Goal: Information Seeking & Learning: Understand process/instructions

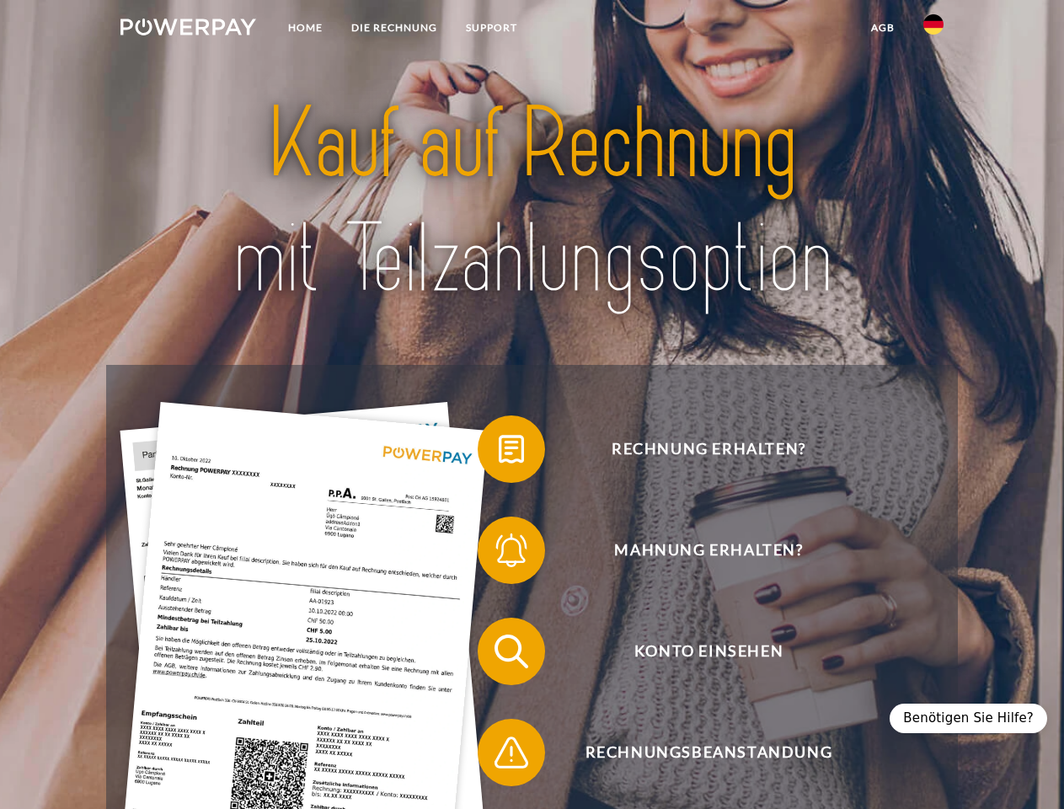
click at [188, 29] on img at bounding box center [188, 27] width 136 height 17
click at [933, 29] on img at bounding box center [933, 24] width 20 height 20
click at [882, 28] on link "agb" at bounding box center [883, 28] width 52 height 30
click at [499, 452] on span at bounding box center [486, 449] width 84 height 84
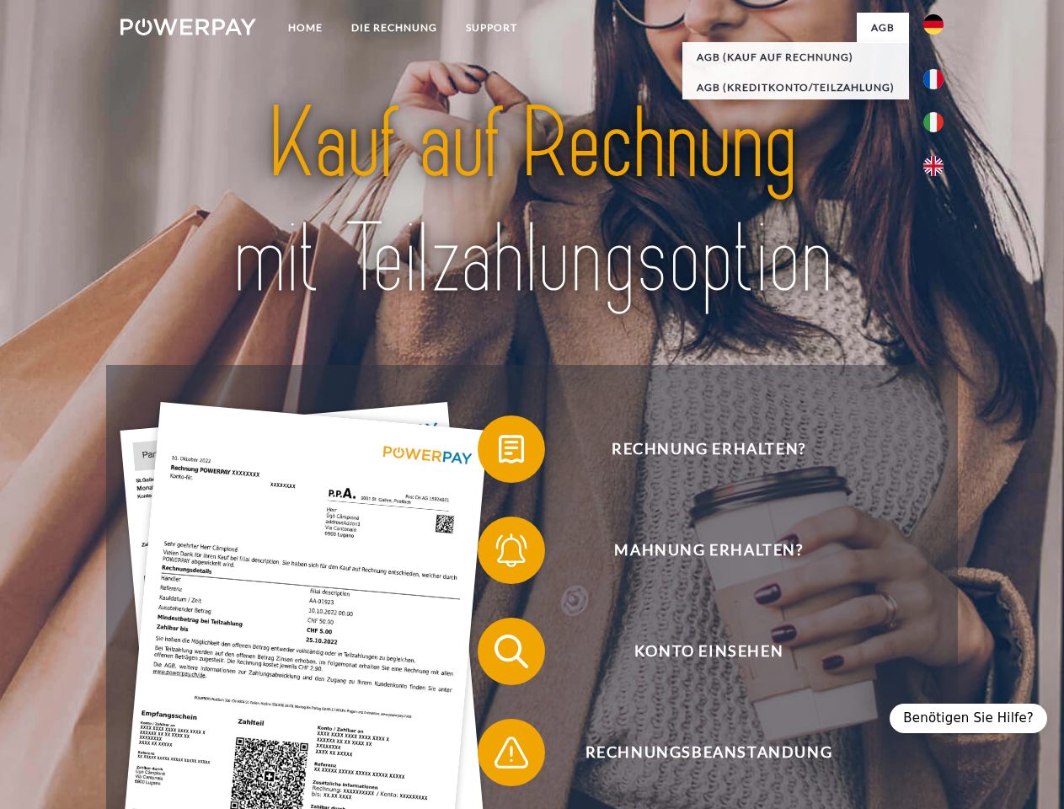
click at [499, 553] on span at bounding box center [486, 550] width 84 height 84
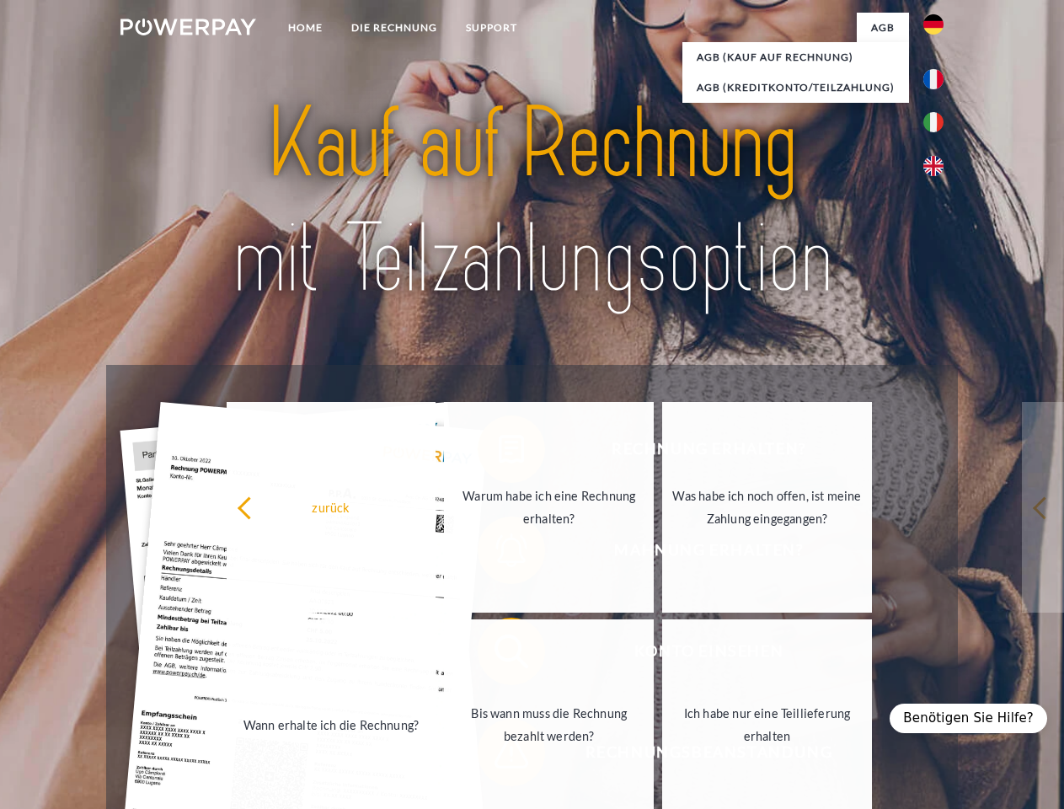
click at [499, 654] on link "Bis wann muss die Rechnung bezahlt werden?" at bounding box center [549, 724] width 210 height 211
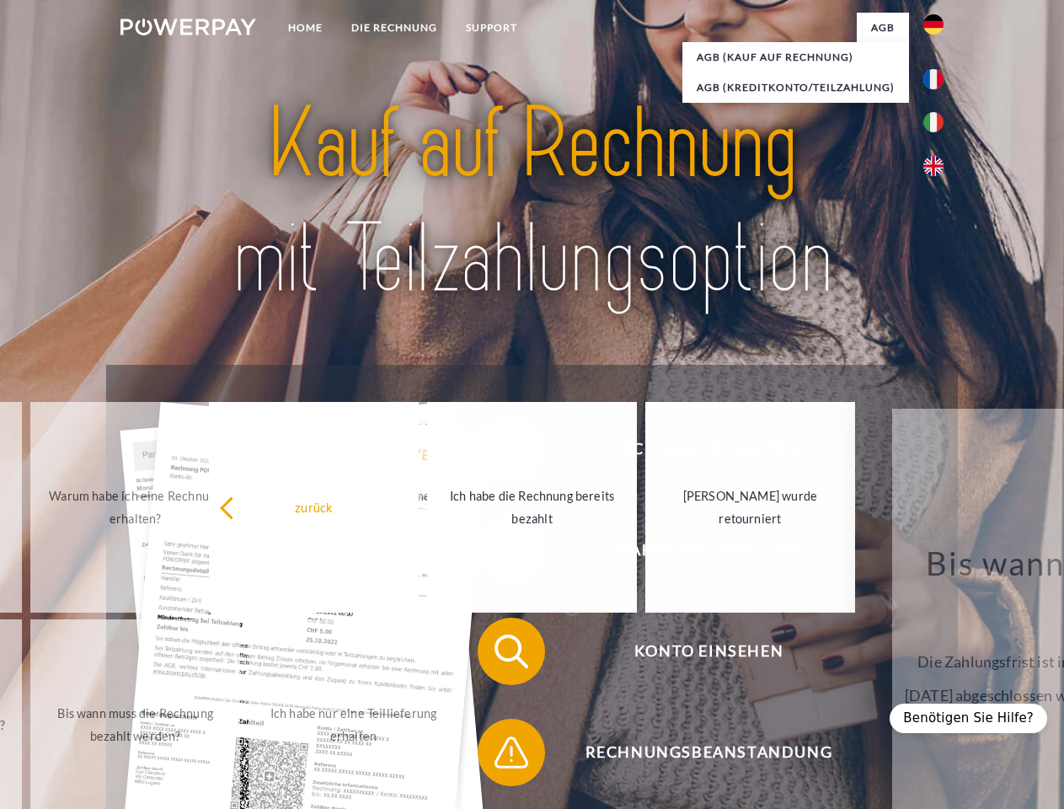
click at [499, 756] on span at bounding box center [486, 752] width 84 height 84
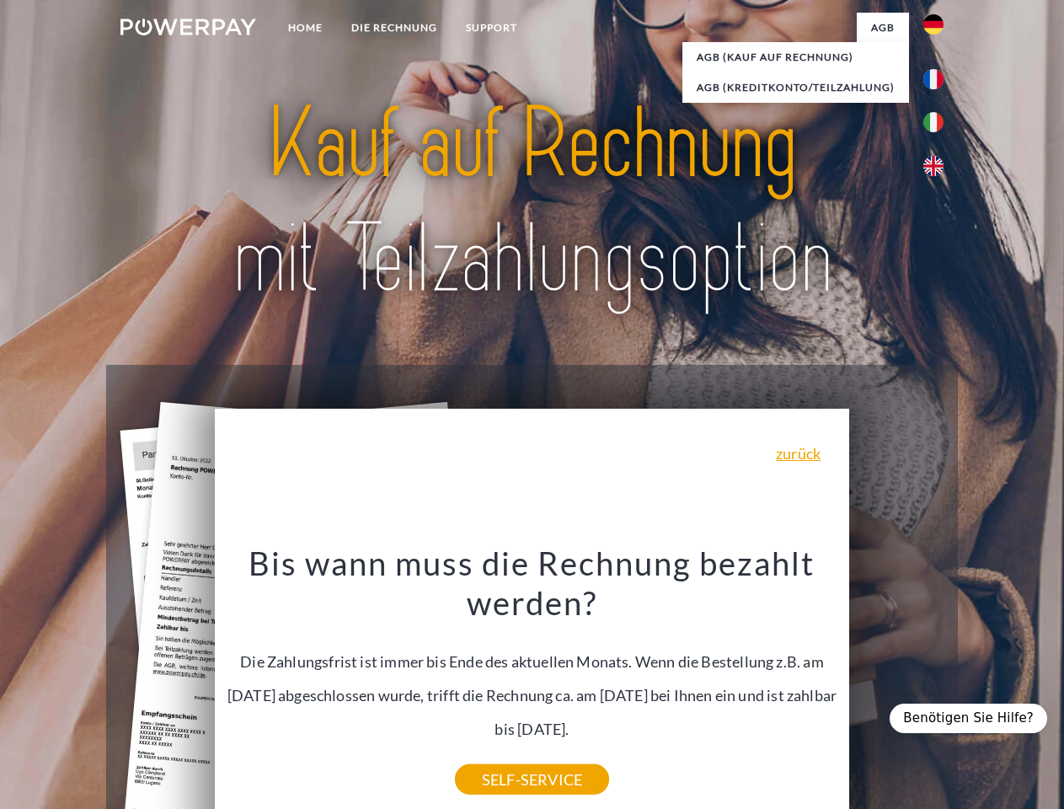
click at [976, 718] on div "Benötigen Sie Hilfe?" at bounding box center [968, 717] width 158 height 29
